Goal: Information Seeking & Learning: Learn about a topic

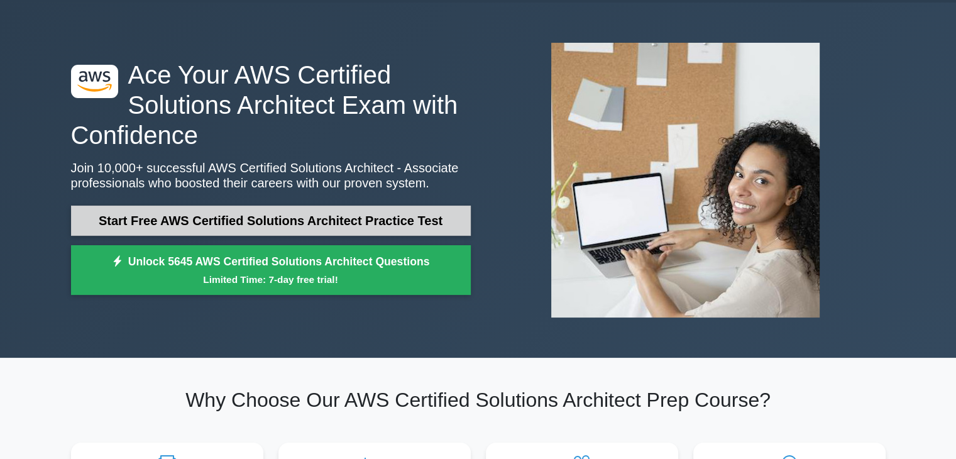
click at [280, 209] on link "Start Free AWS Certified Solutions Architect Practice Test" at bounding box center [271, 220] width 400 height 30
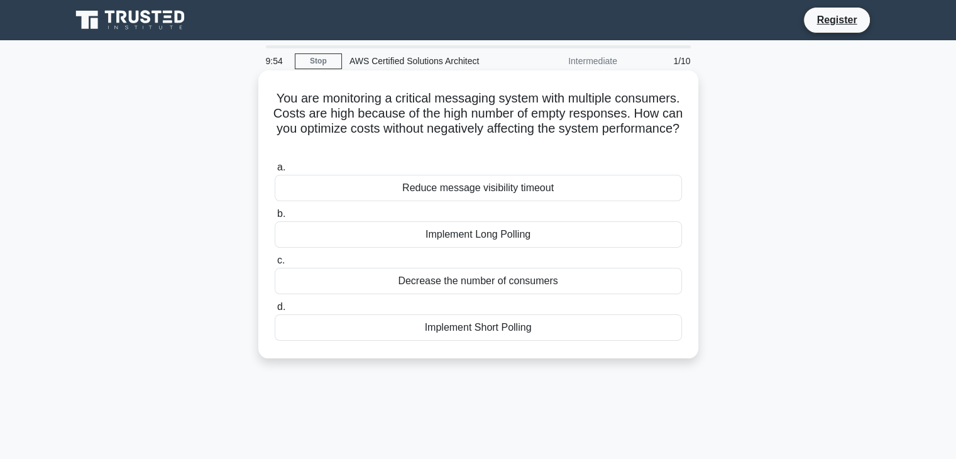
drag, startPoint x: 302, startPoint y: 92, endPoint x: 553, endPoint y: 149, distance: 257.1
click at [553, 149] on h5 "You are monitoring a critical messaging system with multiple consumers. Costs a…" at bounding box center [478, 121] width 410 height 62
drag, startPoint x: 553, startPoint y: 149, endPoint x: 305, endPoint y: 79, distance: 257.9
click at [305, 79] on div "You are monitoring a critical messaging system with multiple consumers. Costs a…" at bounding box center [478, 214] width 430 height 278
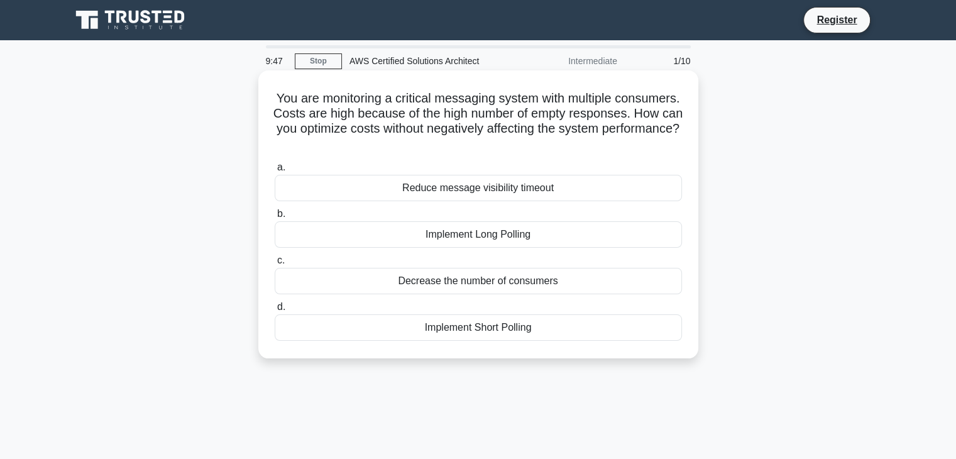
click at [453, 280] on div "Decrease the number of consumers" at bounding box center [478, 281] width 407 height 26
click at [275, 264] on input "c. Decrease the number of consumers" at bounding box center [275, 260] width 0 height 8
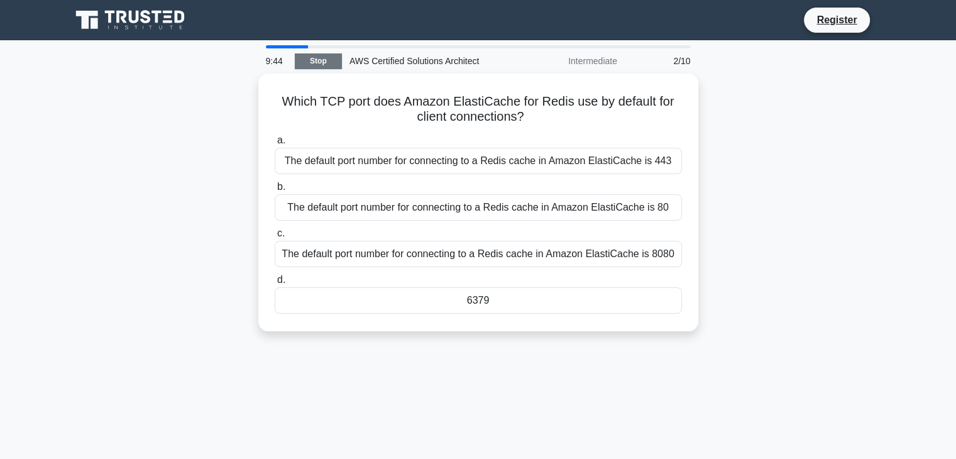
click at [312, 63] on link "Stop" at bounding box center [318, 61] width 47 height 16
